Goal: Transaction & Acquisition: Purchase product/service

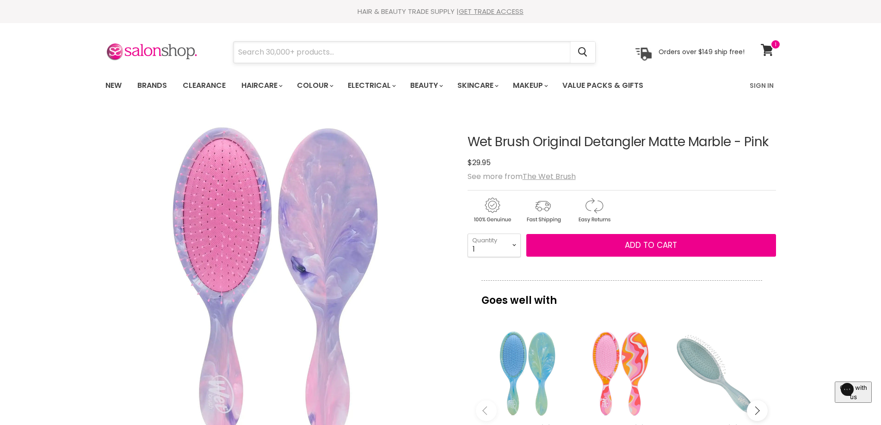
click at [355, 50] on input "Search" at bounding box center [401, 52] width 337 height 21
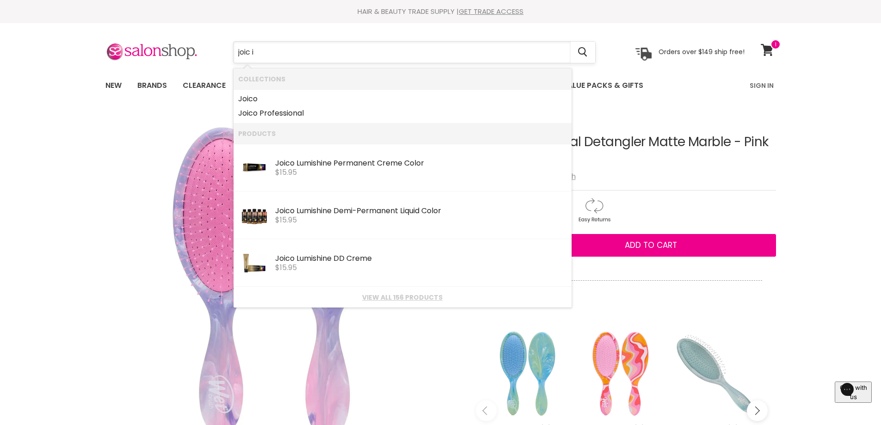
type input "joic in"
click at [261, 98] on link "Joic o" at bounding box center [402, 99] width 329 height 15
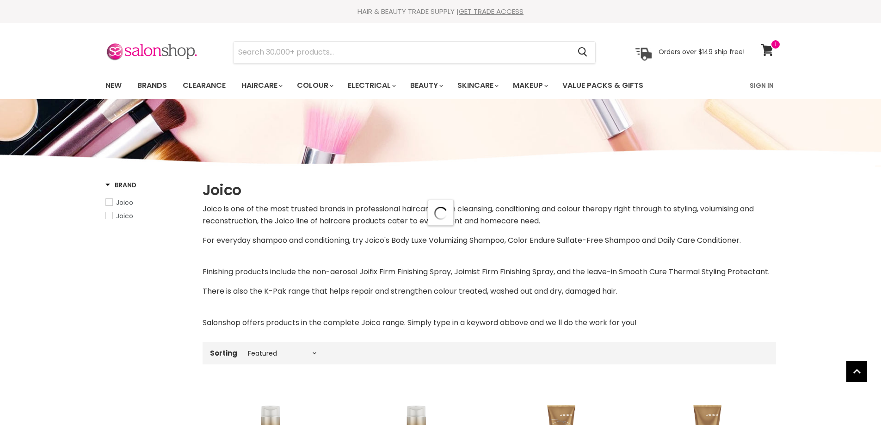
select select "manual"
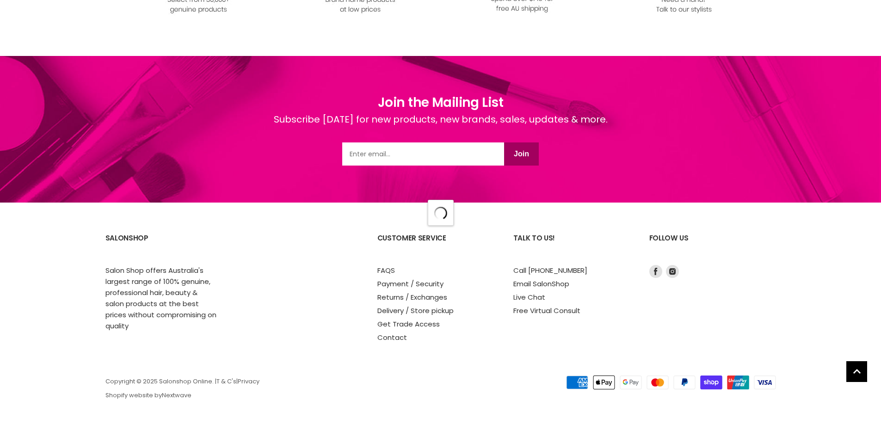
select select "manual"
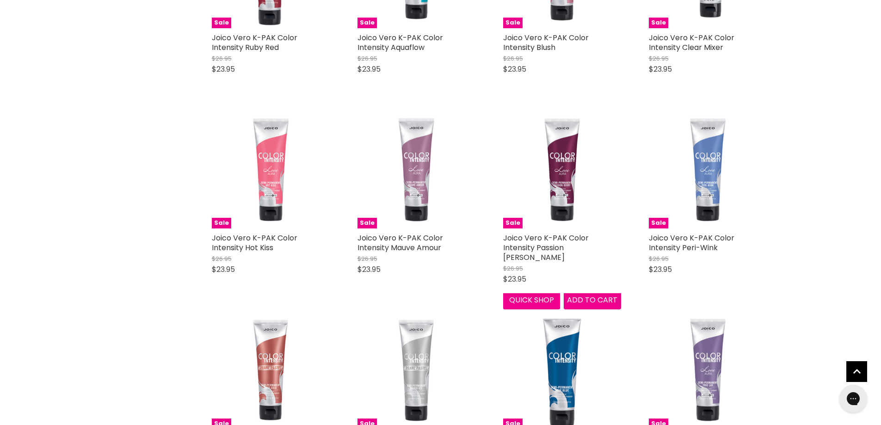
scroll to position [4076, 0]
